Goal: Transaction & Acquisition: Book appointment/travel/reservation

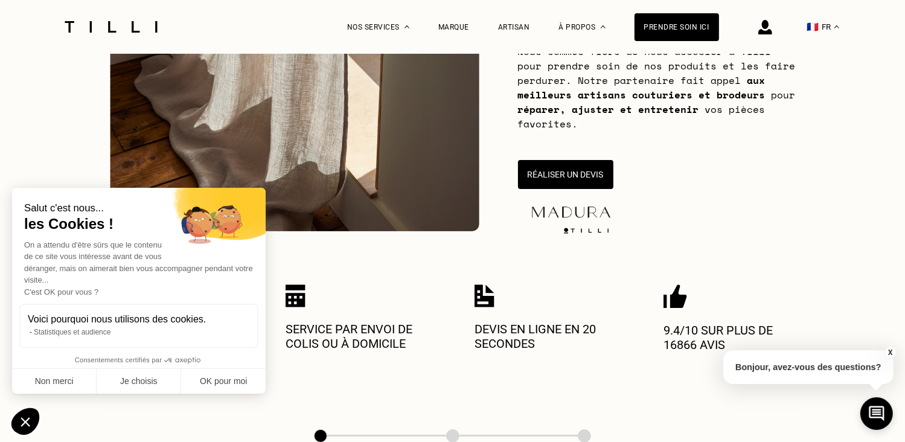
scroll to position [302, 0]
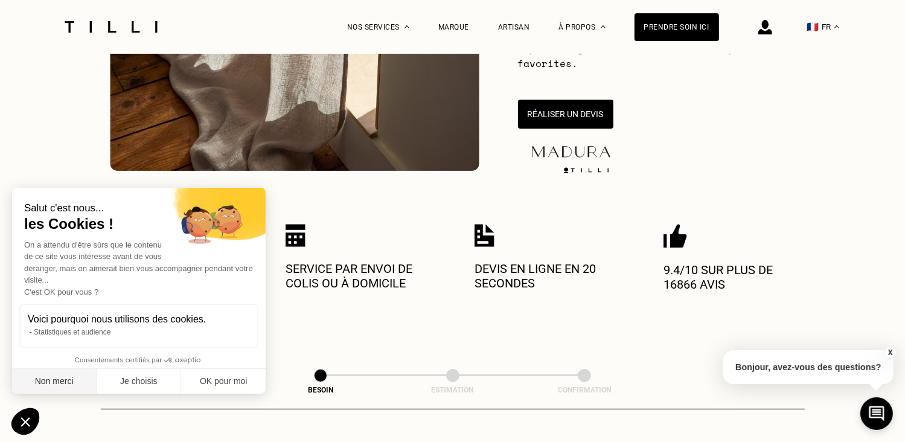
click at [58, 383] on button "Non merci" at bounding box center [54, 381] width 84 height 25
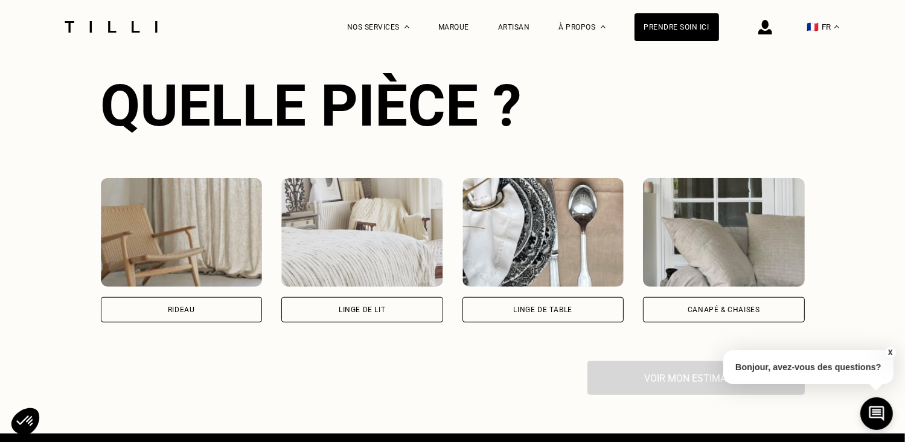
scroll to position [784, 0]
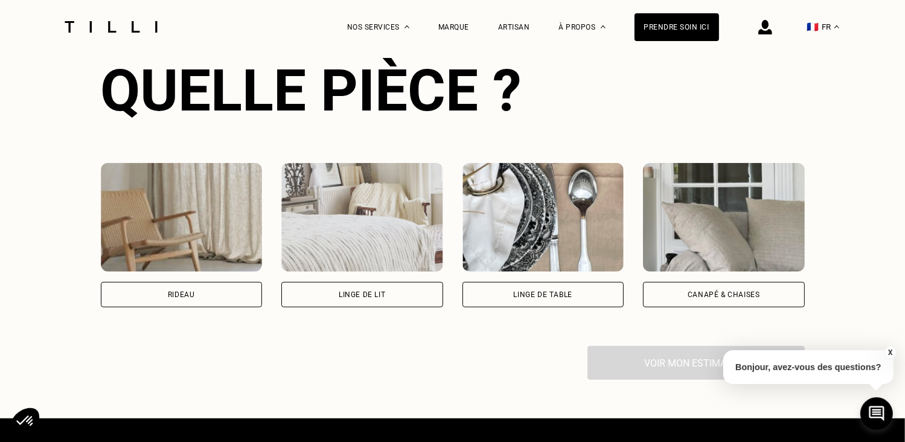
click at [156, 299] on div "Rideau" at bounding box center [182, 294] width 162 height 25
select select "FR"
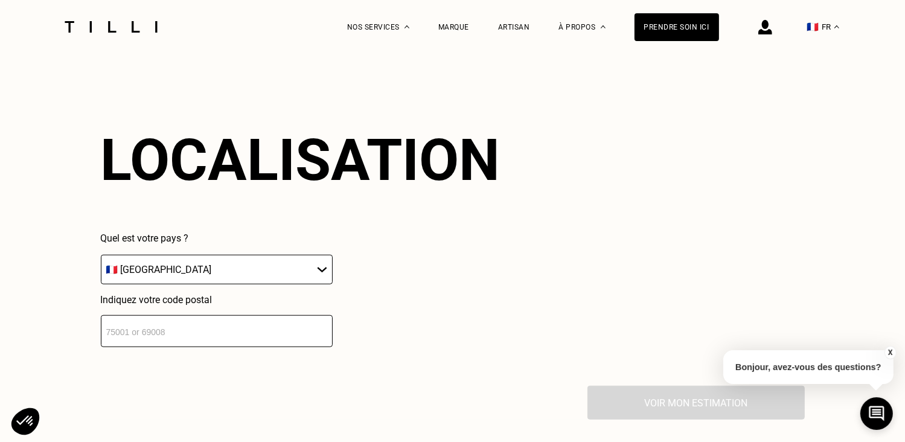
scroll to position [1057, 0]
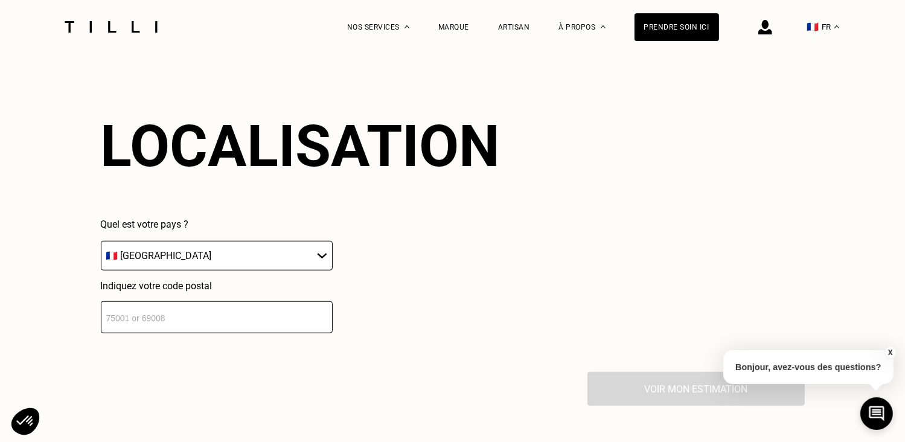
click at [140, 322] on input "number" at bounding box center [217, 317] width 232 height 32
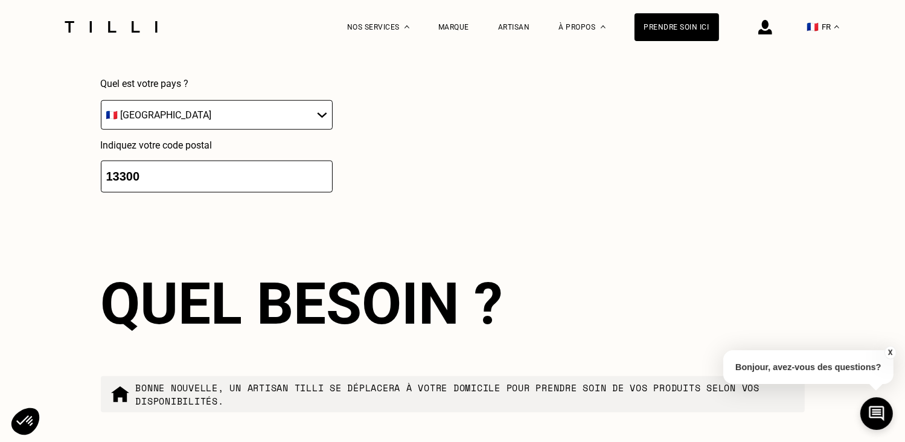
scroll to position [1356, 0]
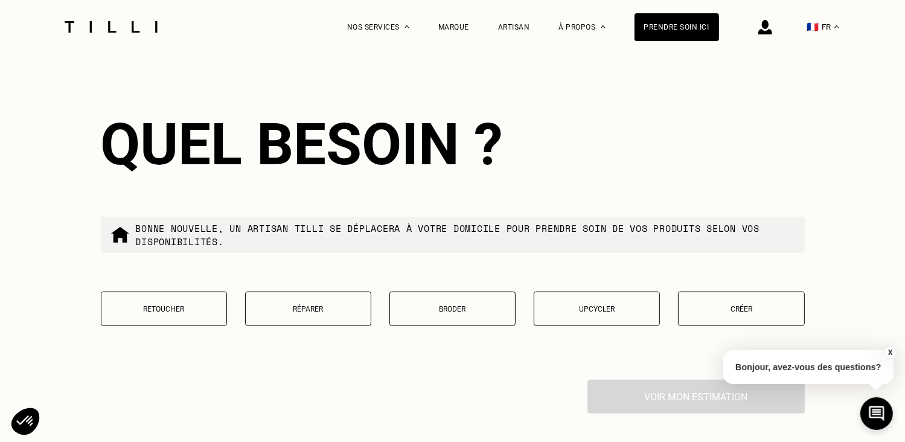
type input "13300"
click at [162, 325] on button "Retoucher" at bounding box center [164, 308] width 126 height 34
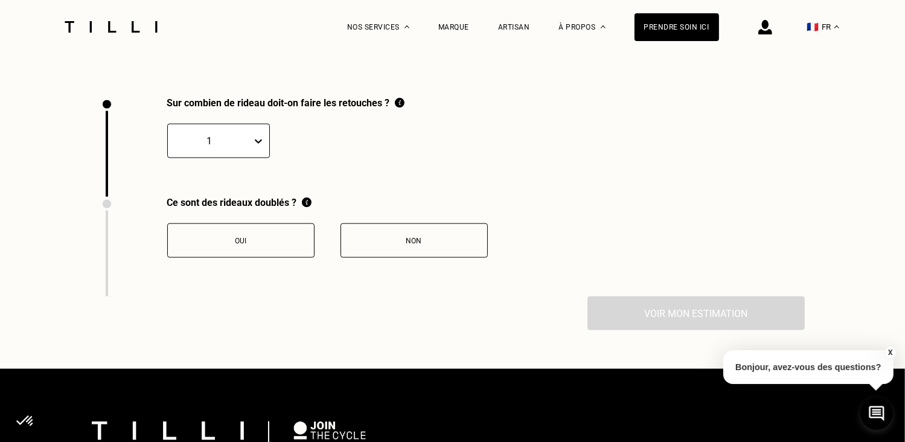
scroll to position [1667, 0]
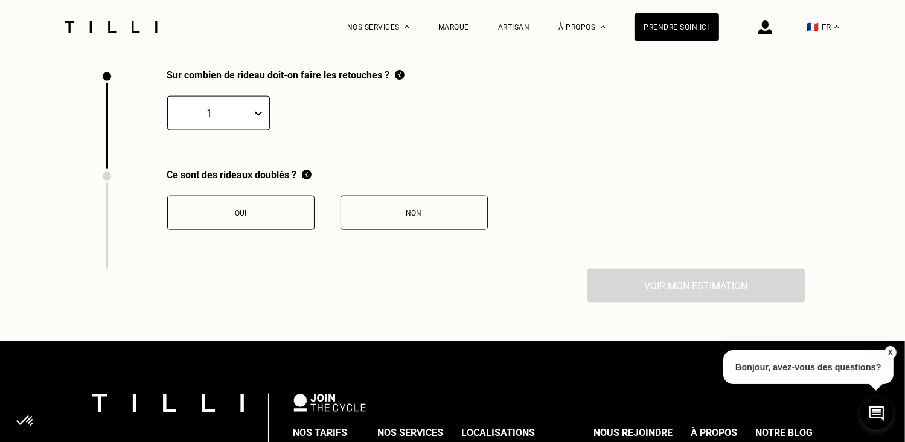
click at [258, 118] on icon at bounding box center [258, 113] width 12 height 12
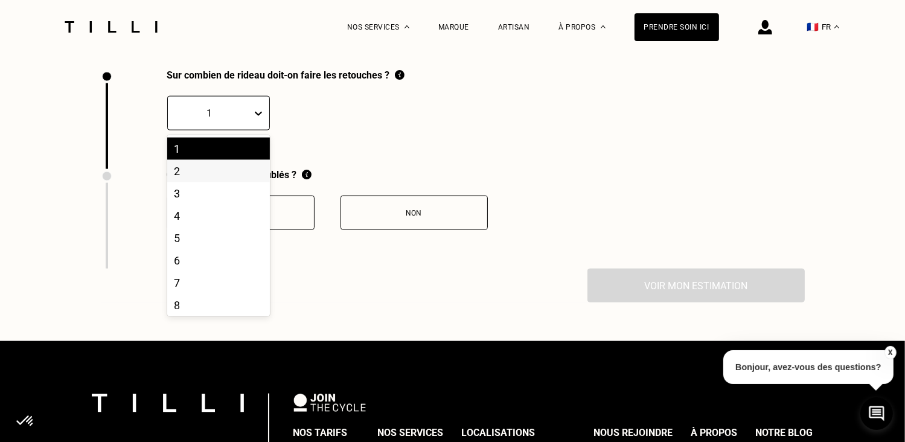
click at [179, 174] on div "2" at bounding box center [218, 171] width 103 height 22
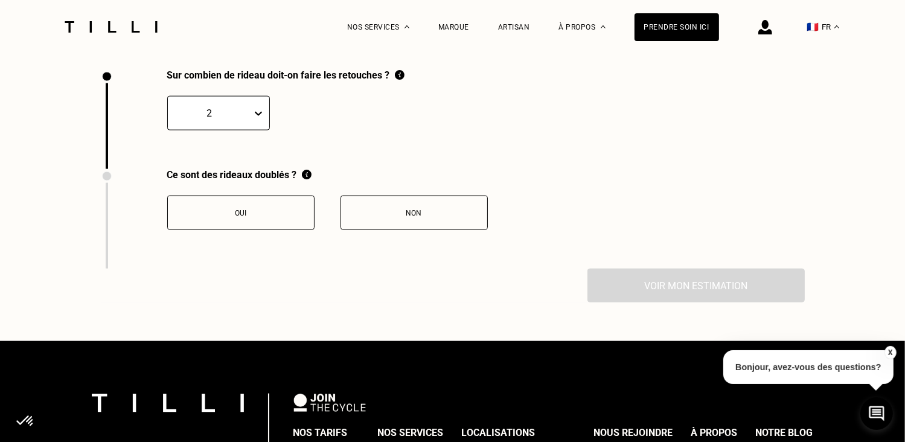
click at [239, 217] on div "Oui" at bounding box center [241, 213] width 134 height 8
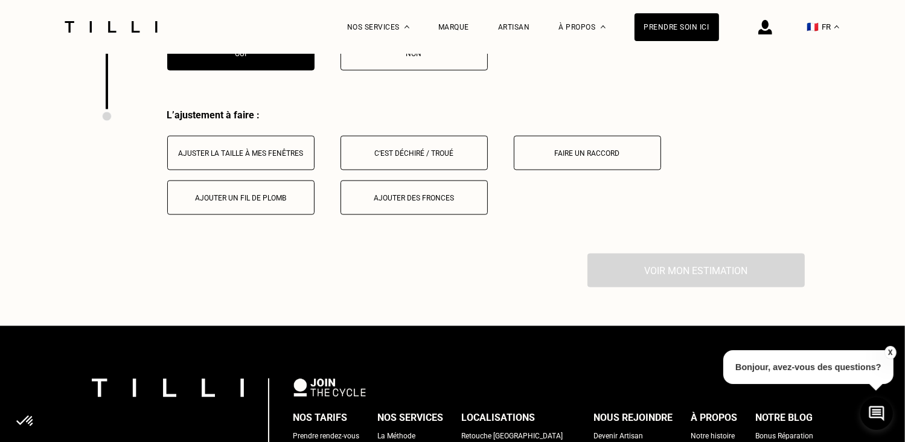
scroll to position [1866, 0]
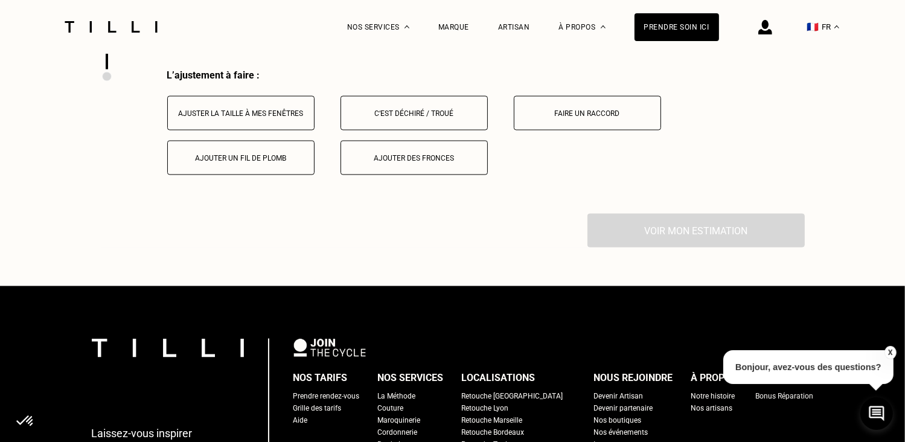
click at [252, 126] on button "Ajuster la taille à mes fenêtres" at bounding box center [240, 113] width 147 height 34
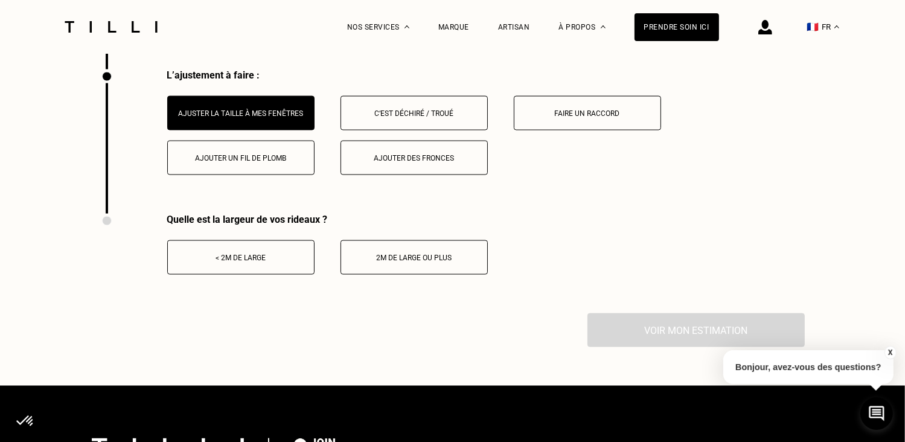
click at [218, 260] on div "< 2m de large" at bounding box center [241, 257] width 134 height 8
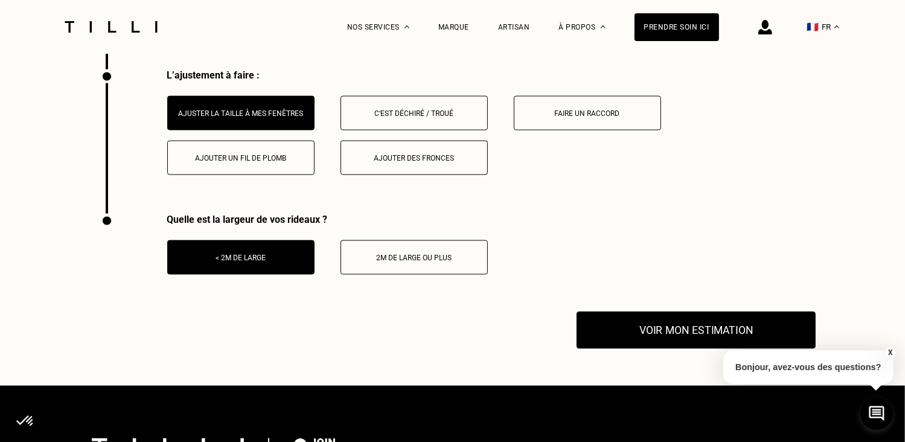
click at [655, 332] on button "Voir mon estimation" at bounding box center [695, 329] width 239 height 37
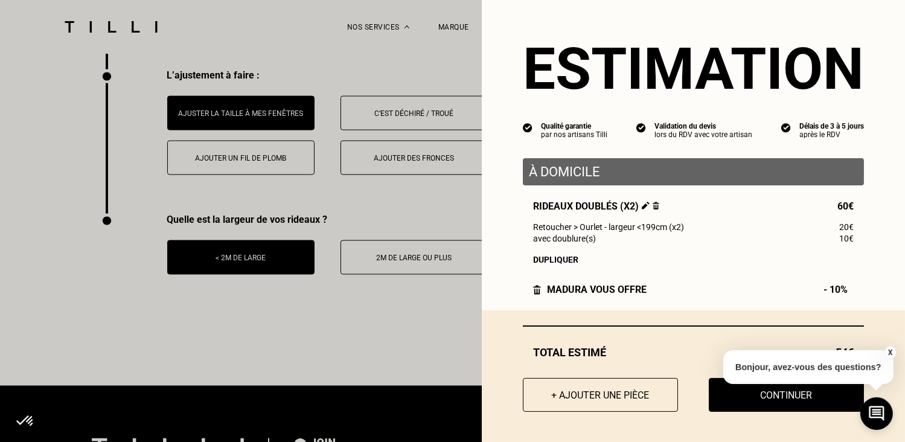
scroll to position [8, 0]
click at [759, 401] on button "Continuer" at bounding box center [786, 394] width 171 height 37
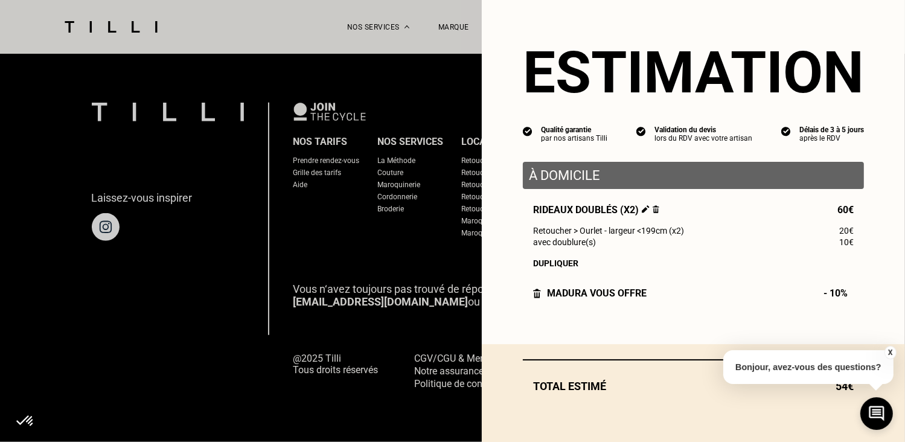
scroll to position [0, 0]
select select "FR"
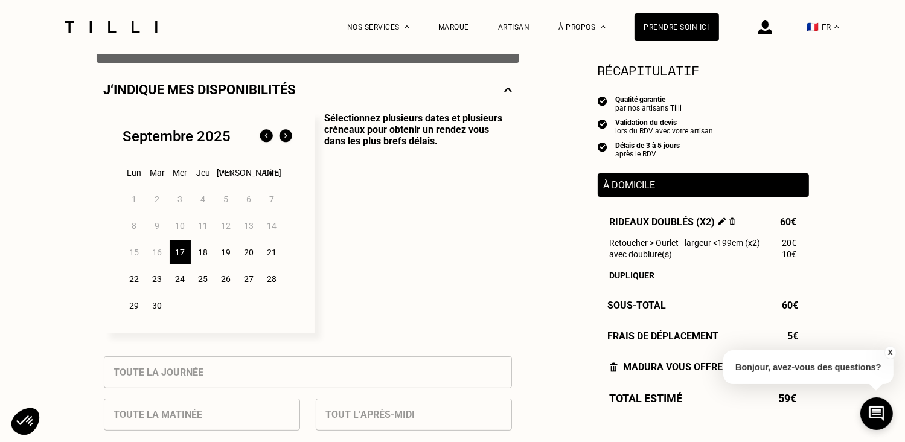
scroll to position [241, 0]
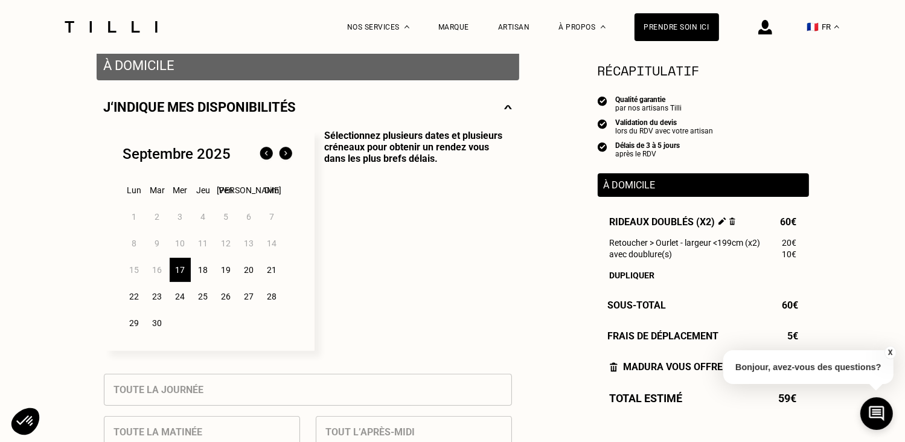
click at [886, 352] on button "X" at bounding box center [889, 352] width 12 height 13
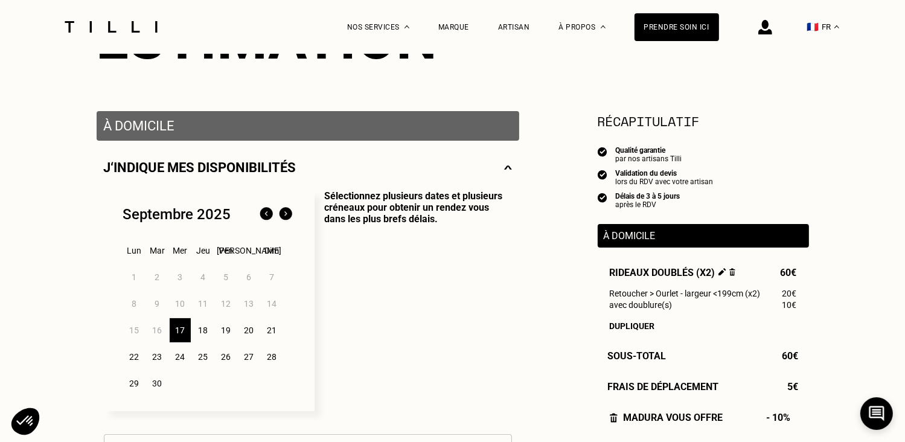
scroll to position [0, 0]
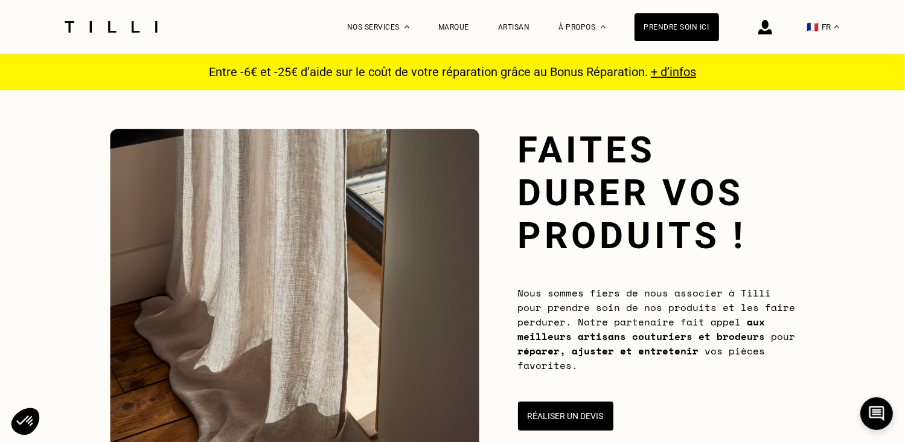
scroll to position [1154, 0]
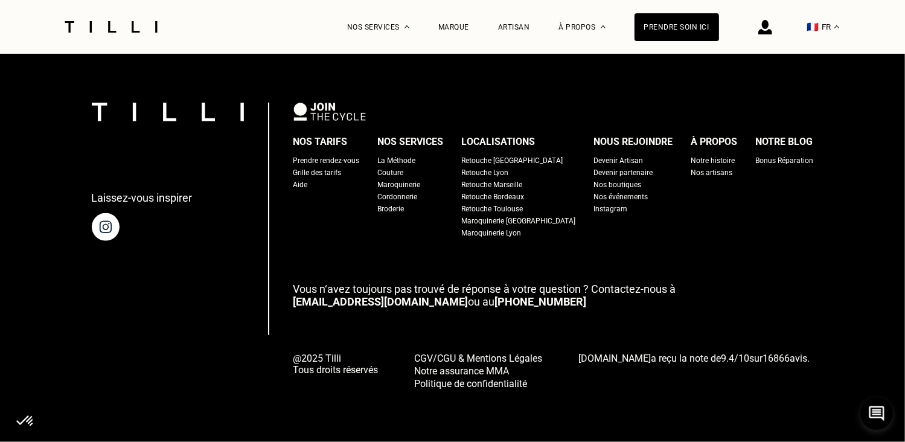
click at [404, 170] on div "Couture" at bounding box center [391, 173] width 26 height 12
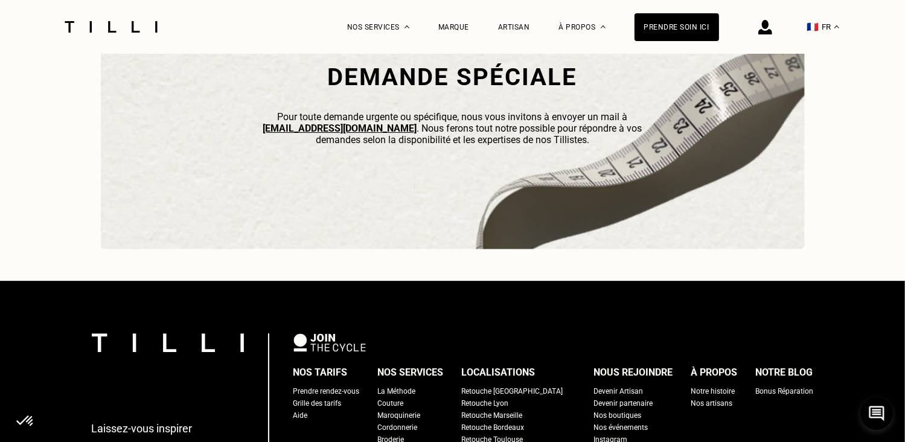
scroll to position [3500, 0]
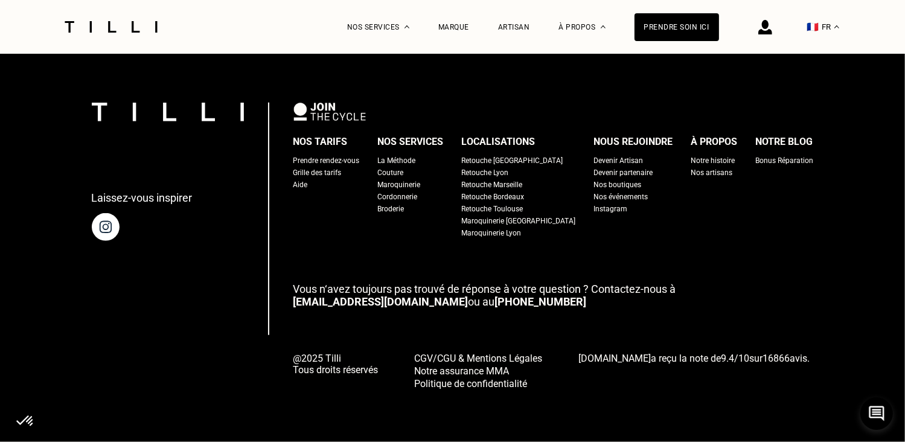
scroll to position [1154, 0]
click at [332, 168] on div "Grille des tarifs" at bounding box center [317, 173] width 48 height 12
select select "FR"
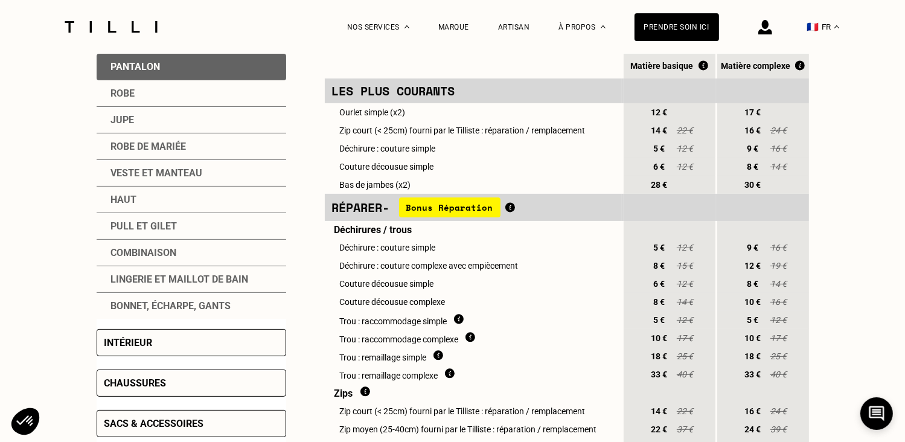
scroll to position [302, 0]
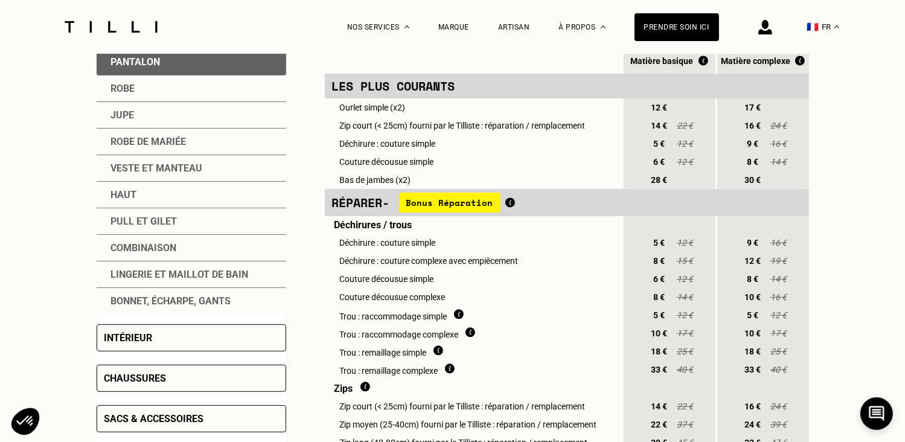
click at [171, 342] on div "Intérieur" at bounding box center [191, 337] width 189 height 27
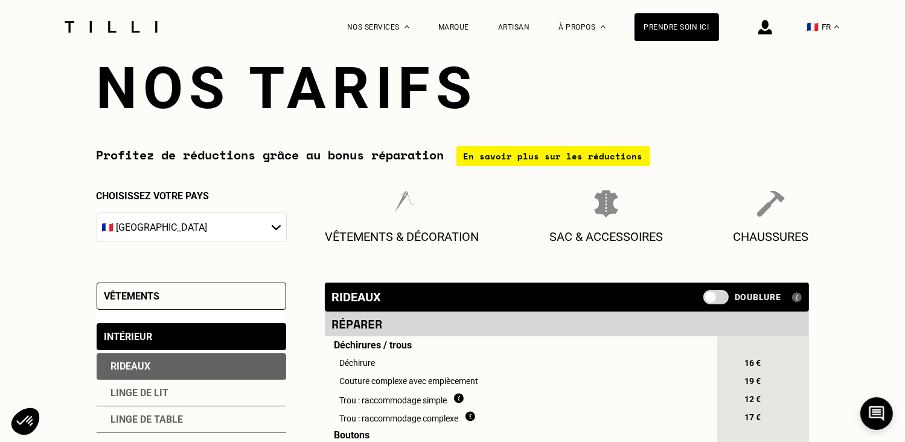
scroll to position [0, 0]
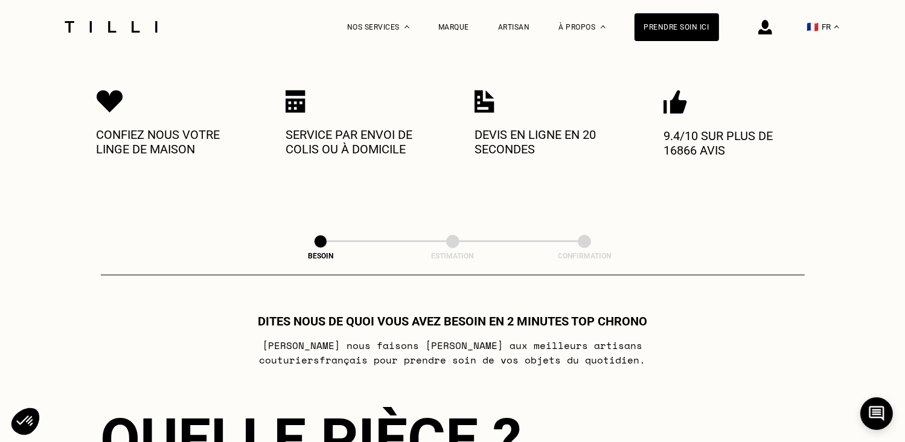
scroll to position [369, 0]
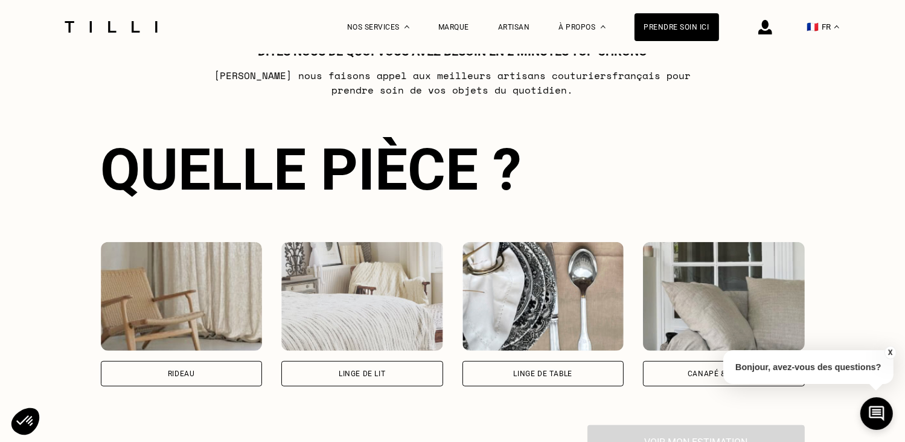
scroll to position [731, 0]
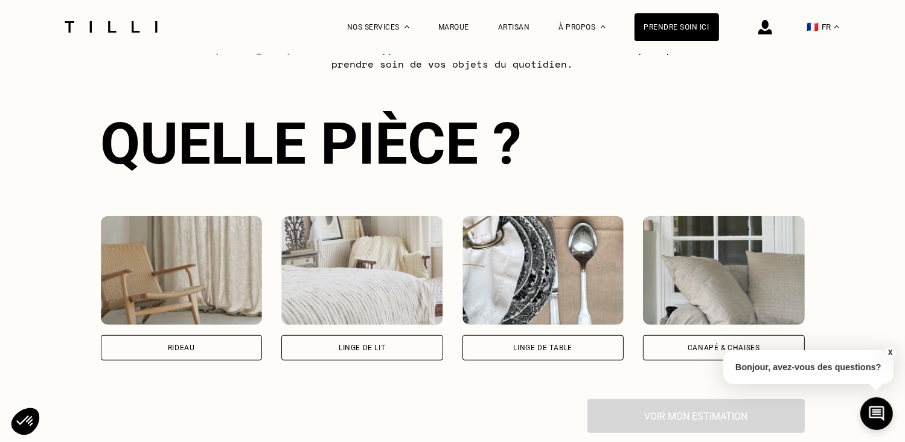
click at [169, 346] on div "Rideau" at bounding box center [182, 347] width 162 height 25
select select "FR"
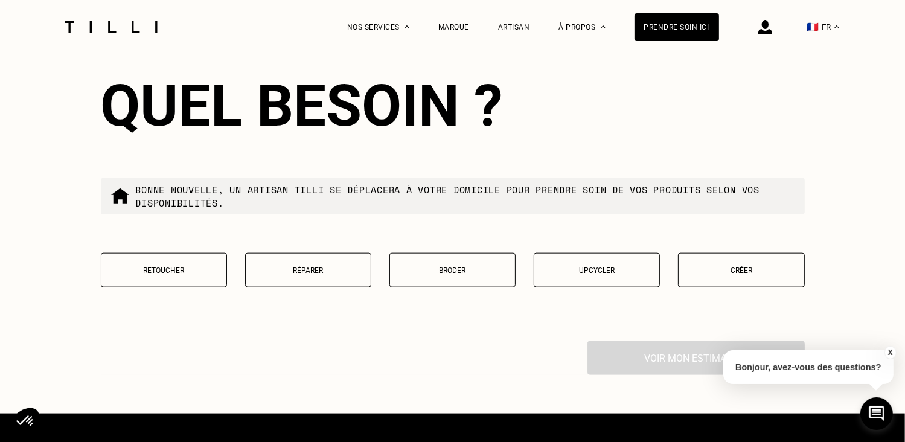
scroll to position [1419, 0]
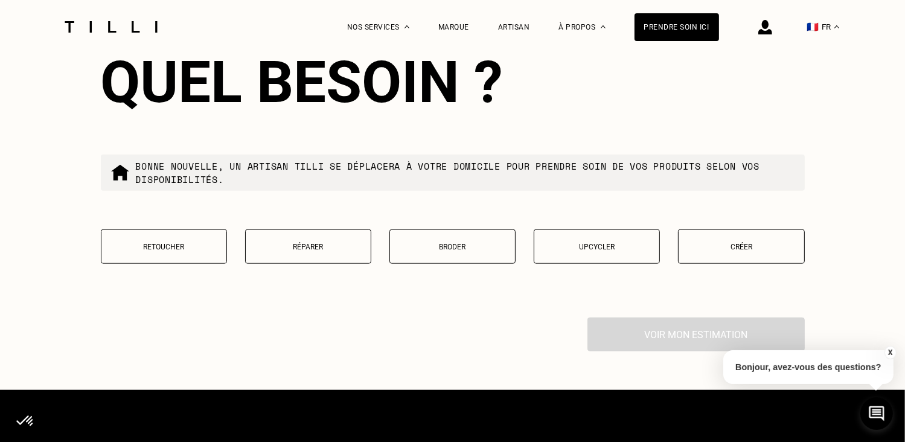
click at [137, 261] on button "Retoucher" at bounding box center [164, 246] width 126 height 34
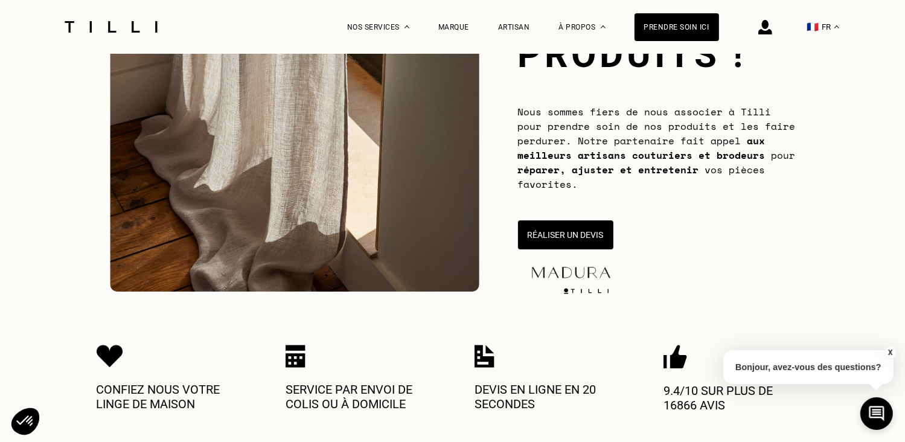
scroll to position [0, 0]
